Goal: Task Accomplishment & Management: Manage account settings

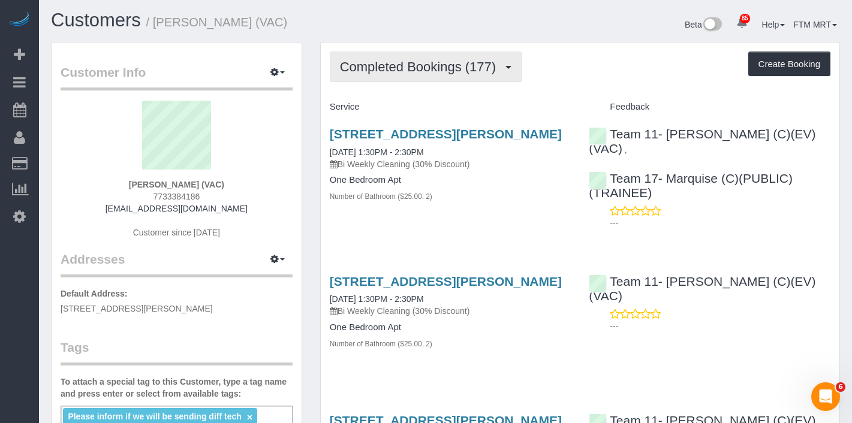
scroll to position [2, 0]
drag, startPoint x: 489, startPoint y: 68, endPoint x: 475, endPoint y: 94, distance: 29.5
click at [490, 68] on span "Completed Bookings (177)" at bounding box center [421, 66] width 162 height 15
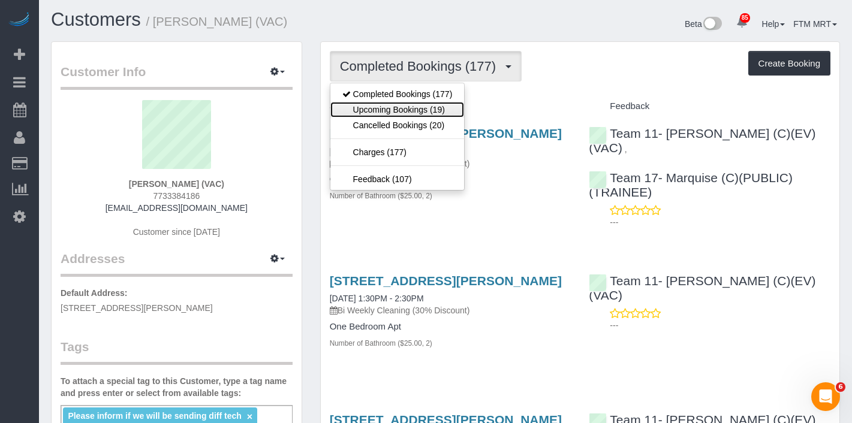
click at [441, 104] on link "Upcoming Bookings (19)" at bounding box center [397, 110] width 134 height 16
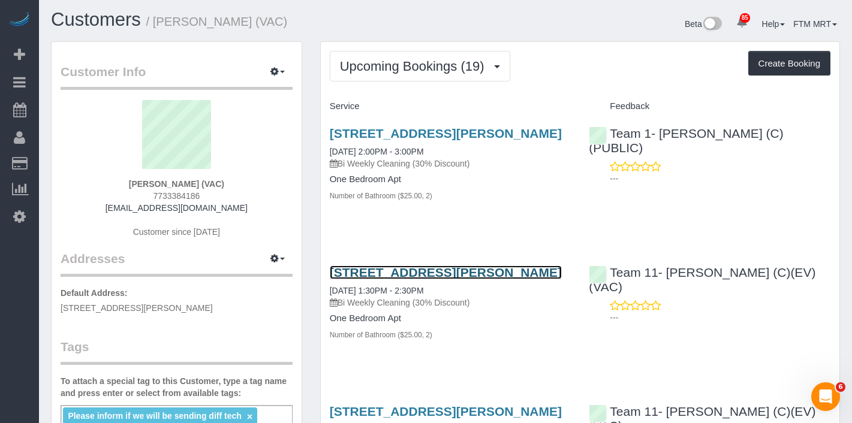
click at [421, 271] on link "2100 W Lunt, Chicago, IL 60645" at bounding box center [446, 273] width 232 height 14
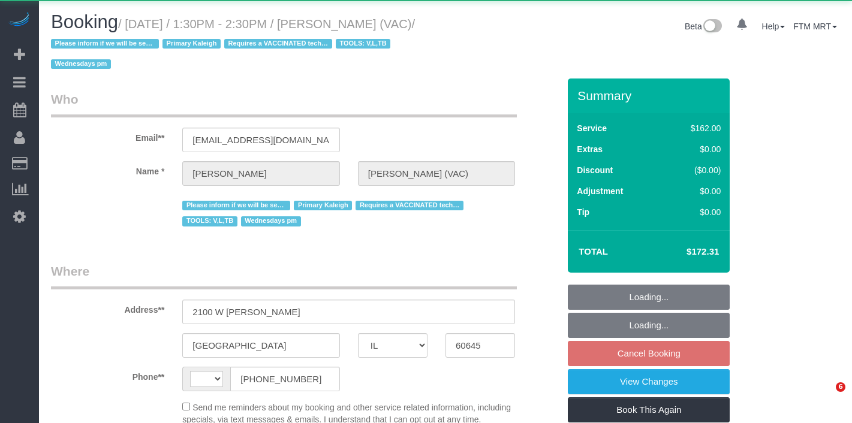
select select "IL"
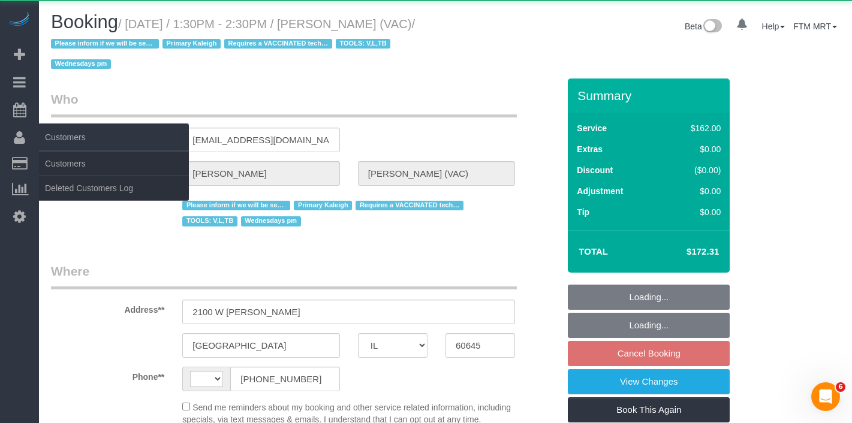
select select "string:US"
select select "object:585"
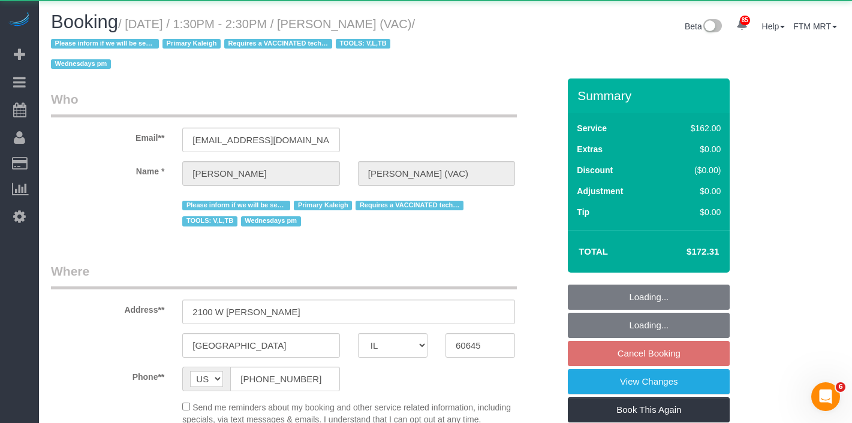
select select "6439"
select select "2"
select select "number:1"
select select "number:66"
select select "number:139"
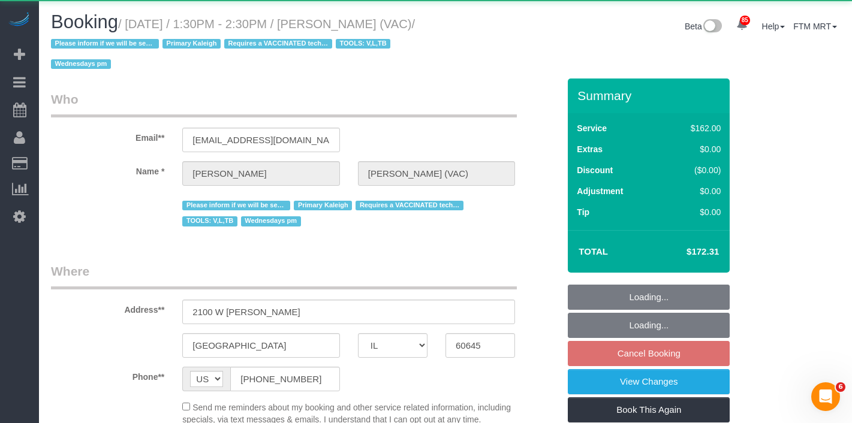
select select "number:107"
select select "number:98"
select select "number:141"
select select "number:143"
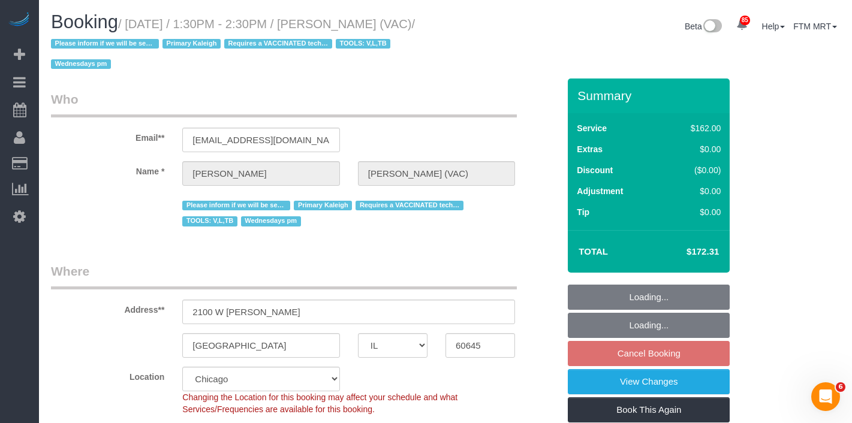
select select "object:1257"
select select "2"
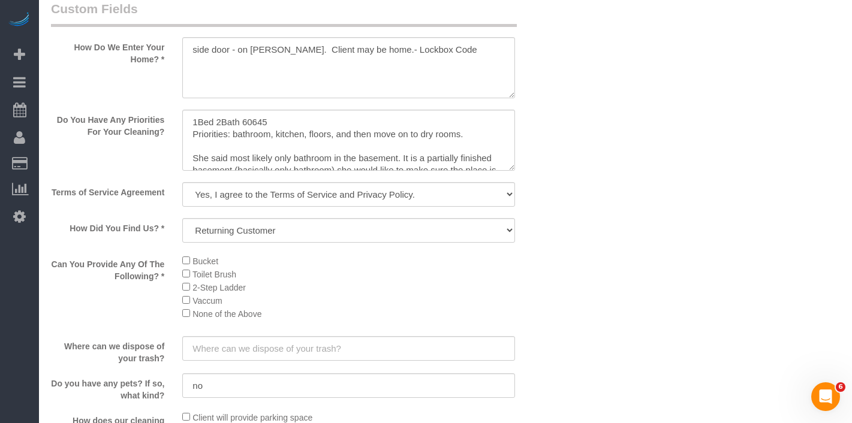
scroll to position [23, 0]
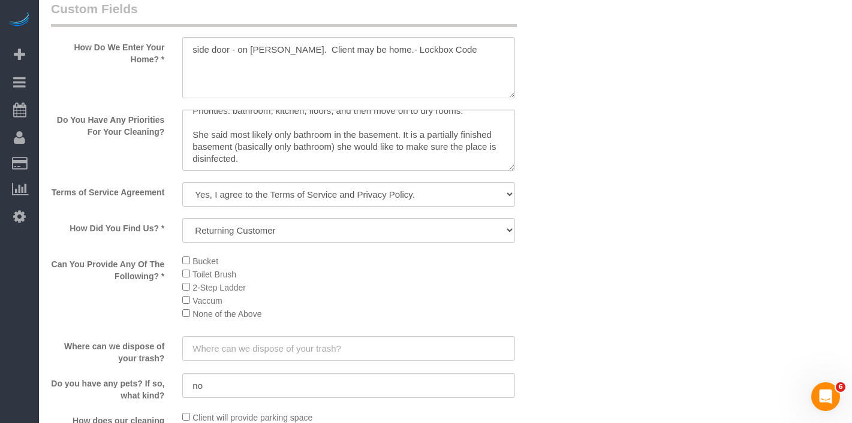
click at [186, 307] on li "Vaccum" at bounding box center [348, 300] width 333 height 13
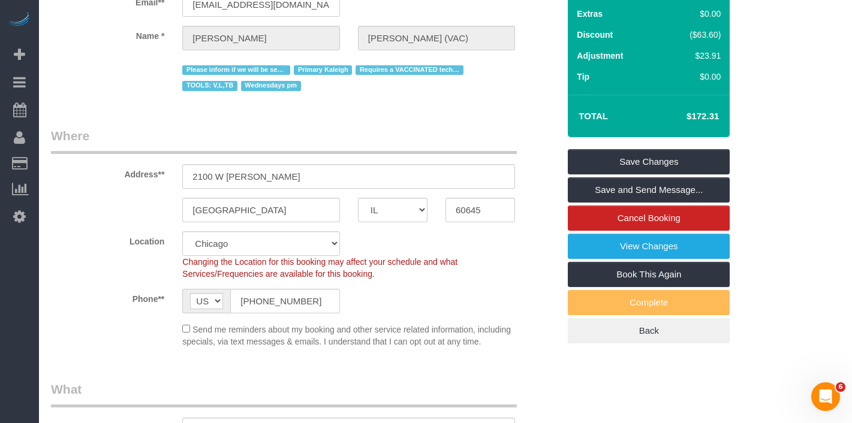
scroll to position [0, 0]
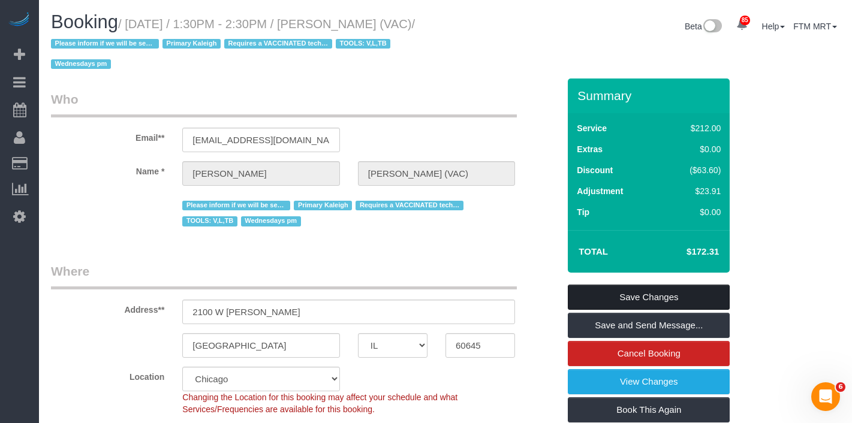
click at [638, 294] on link "Save Changes" at bounding box center [649, 297] width 162 height 25
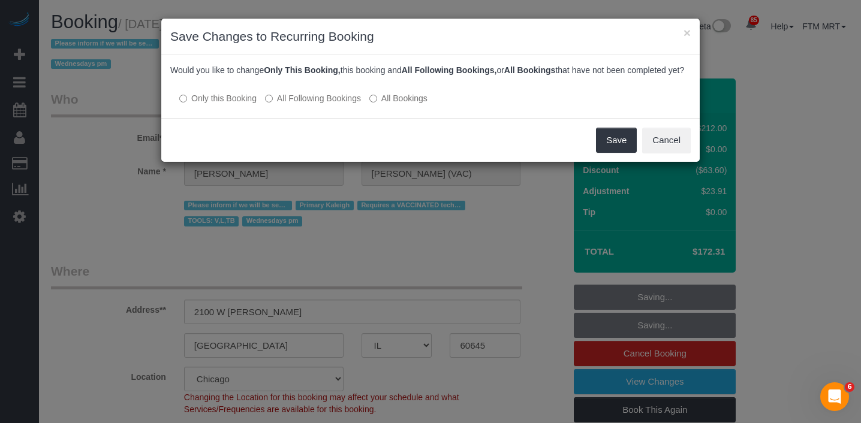
click at [331, 104] on label "All Following Bookings" at bounding box center [313, 98] width 96 height 12
click at [608, 153] on button "Save" at bounding box center [616, 140] width 41 height 25
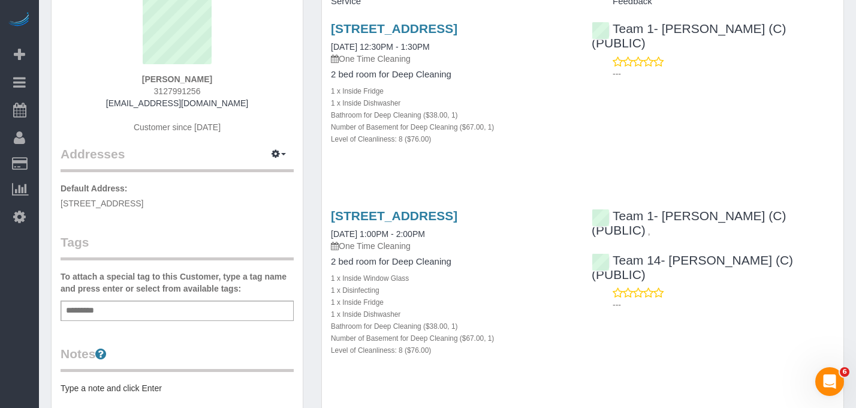
scroll to position [117, 0]
